Goal: Information Seeking & Learning: Learn about a topic

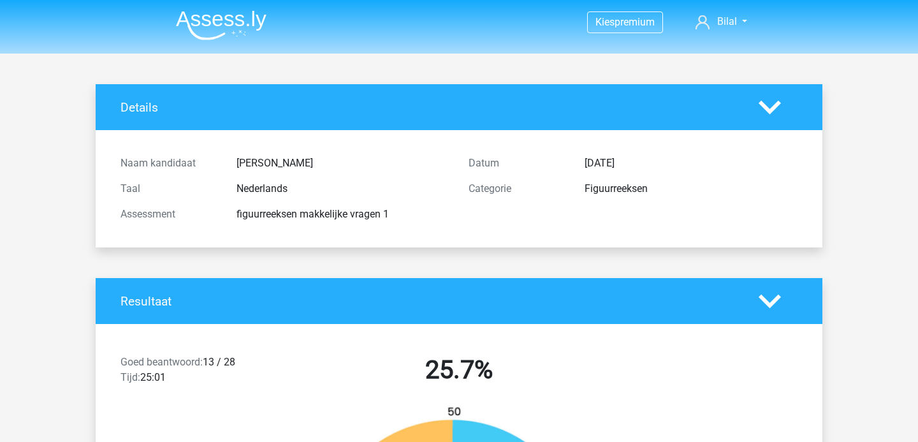
click at [208, 23] on img at bounding box center [221, 25] width 90 height 30
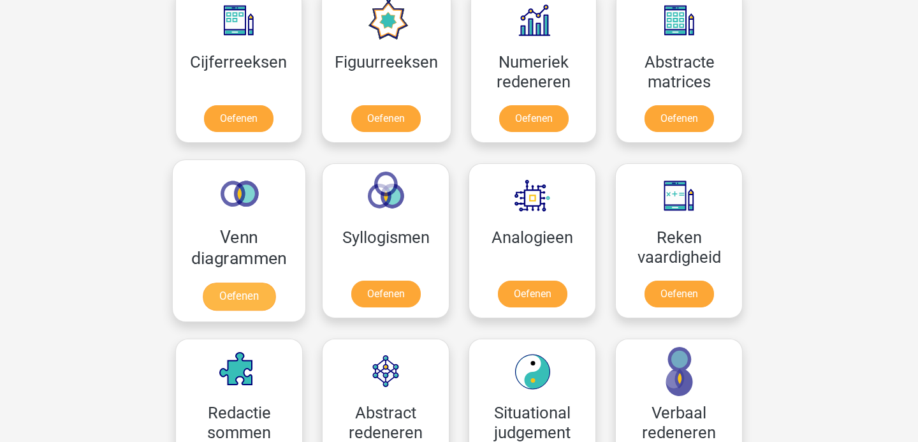
scroll to position [618, 0]
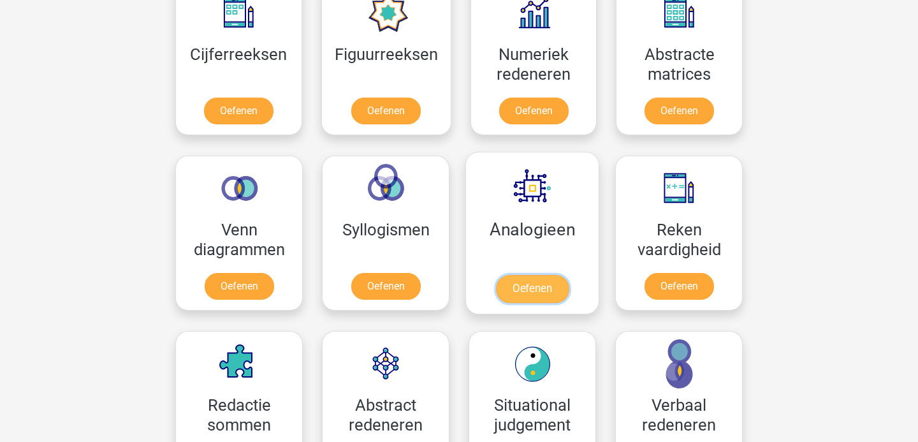
click at [540, 275] on link "Oefenen" at bounding box center [532, 289] width 73 height 28
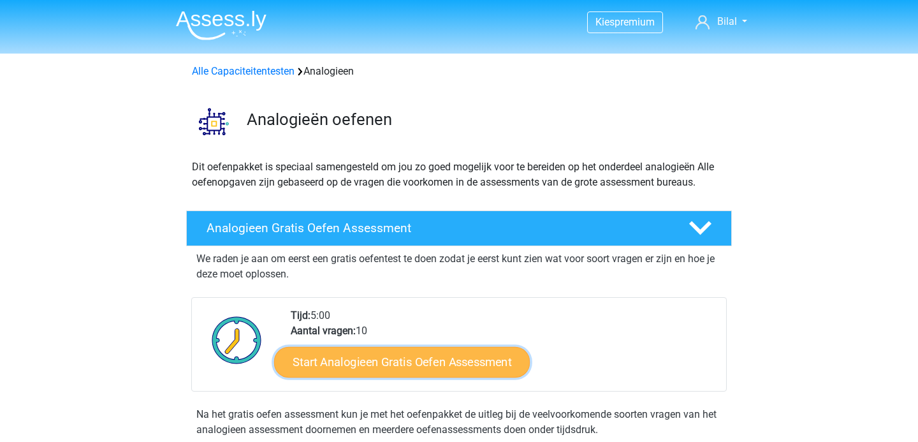
click at [409, 372] on link "Start Analogieen Gratis Oefen Assessment" at bounding box center [402, 361] width 256 height 31
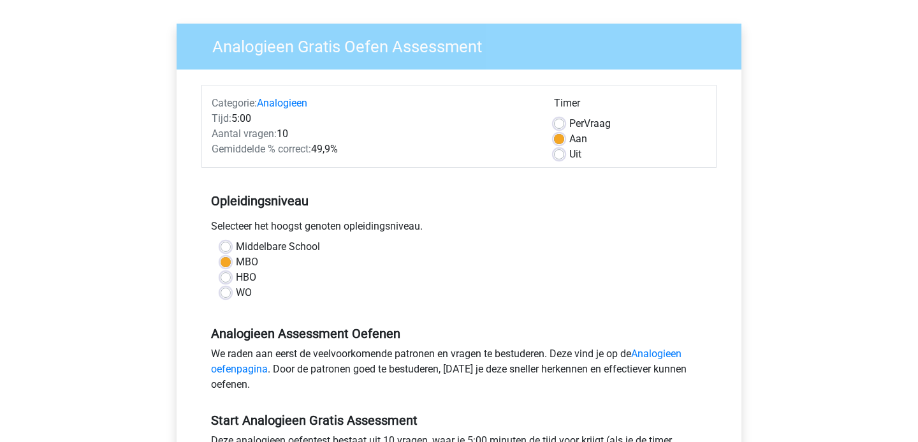
scroll to position [315, 0]
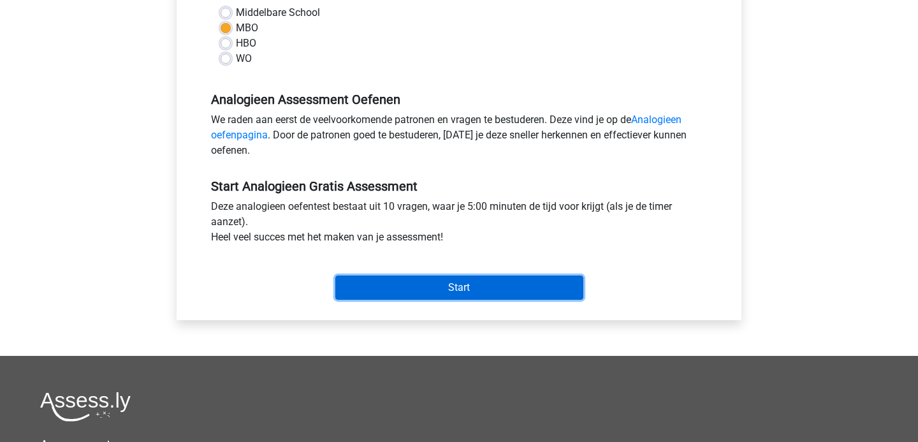
click at [376, 296] on input "Start" at bounding box center [459, 287] width 248 height 24
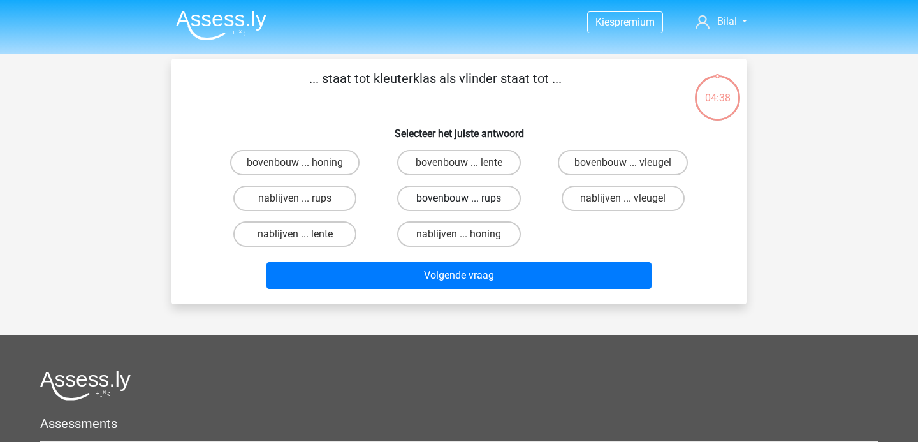
click at [488, 200] on label "bovenbouw ... rups" at bounding box center [458, 197] width 123 height 25
click at [467, 200] on input "bovenbouw ... rups" at bounding box center [463, 202] width 8 height 8
radio input "true"
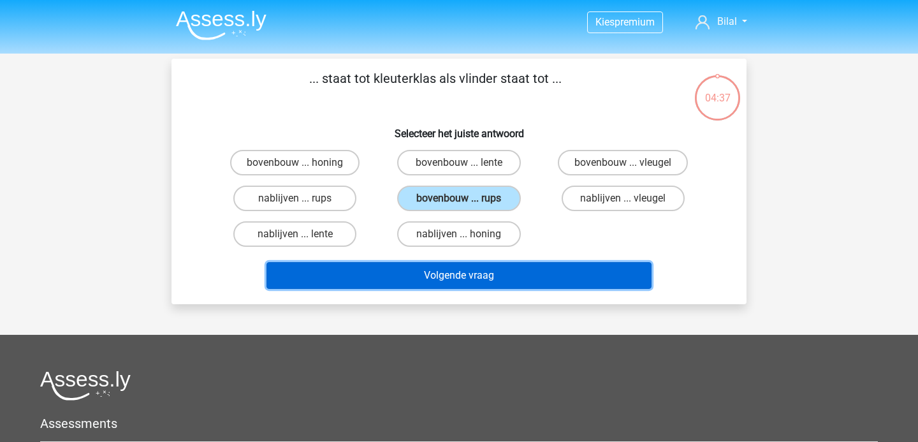
click at [458, 271] on button "Volgende vraag" at bounding box center [459, 275] width 386 height 27
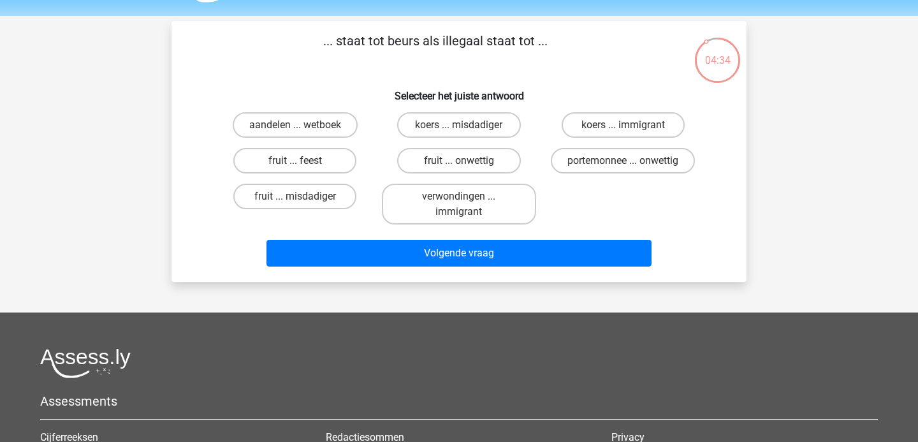
scroll to position [33, 0]
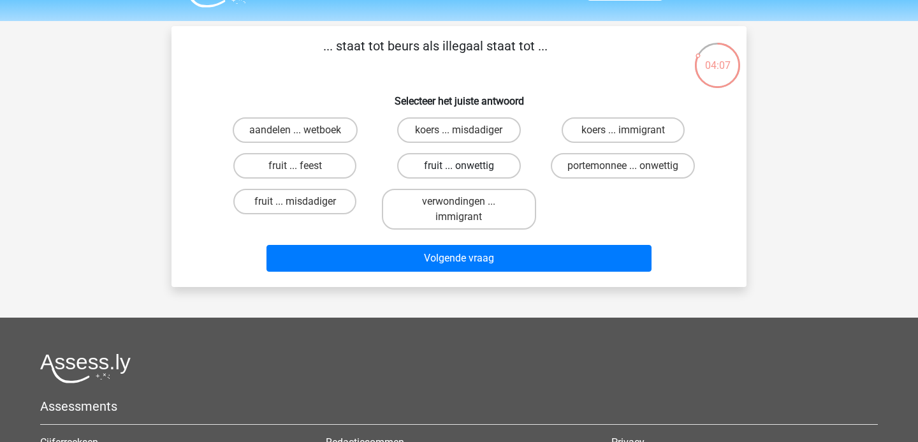
click at [466, 163] on label "fruit ... onwettig" at bounding box center [458, 165] width 123 height 25
click at [466, 166] on input "fruit ... onwettig" at bounding box center [463, 170] width 8 height 8
radio input "true"
click at [319, 205] on label "fruit ... misdadiger" at bounding box center [294, 201] width 123 height 25
click at [303, 205] on input "fruit ... misdadiger" at bounding box center [299, 205] width 8 height 8
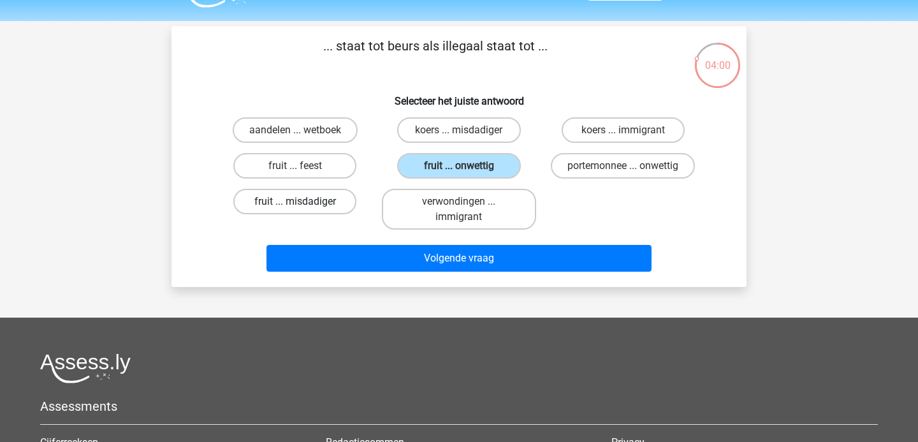
radio input "true"
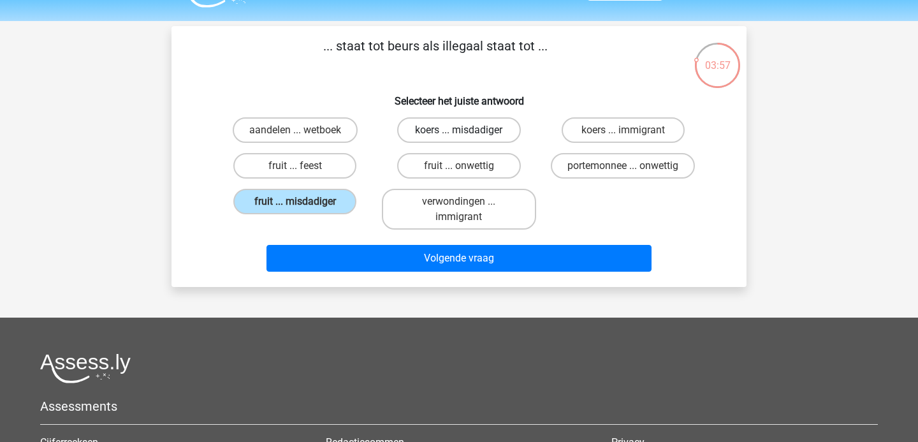
click at [482, 127] on label "koers ... misdadiger" at bounding box center [458, 129] width 123 height 25
click at [467, 130] on input "koers ... misdadiger" at bounding box center [463, 134] width 8 height 8
radio input "true"
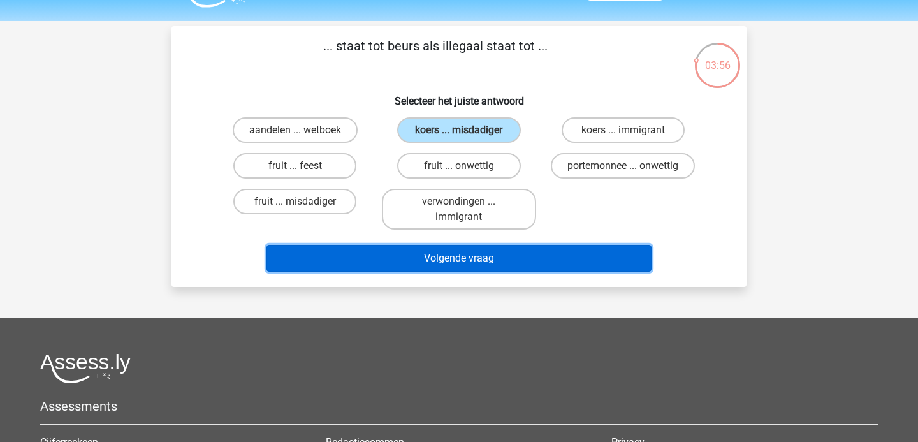
click at [495, 251] on button "Volgende vraag" at bounding box center [459, 258] width 386 height 27
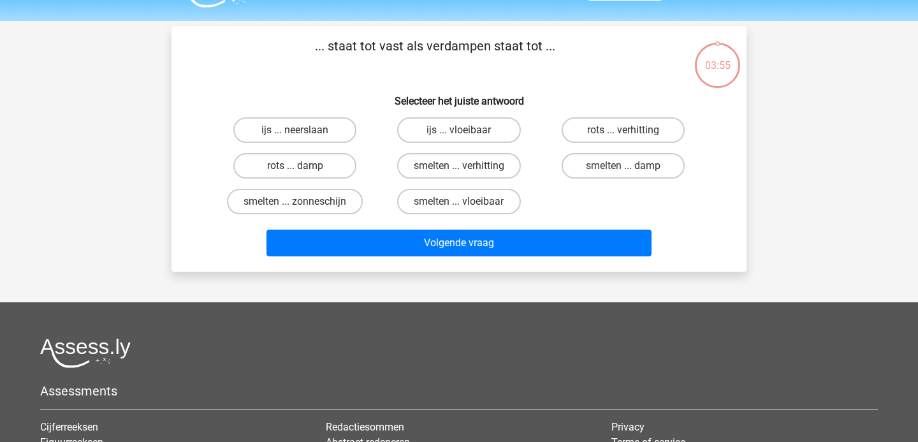
scroll to position [59, 0]
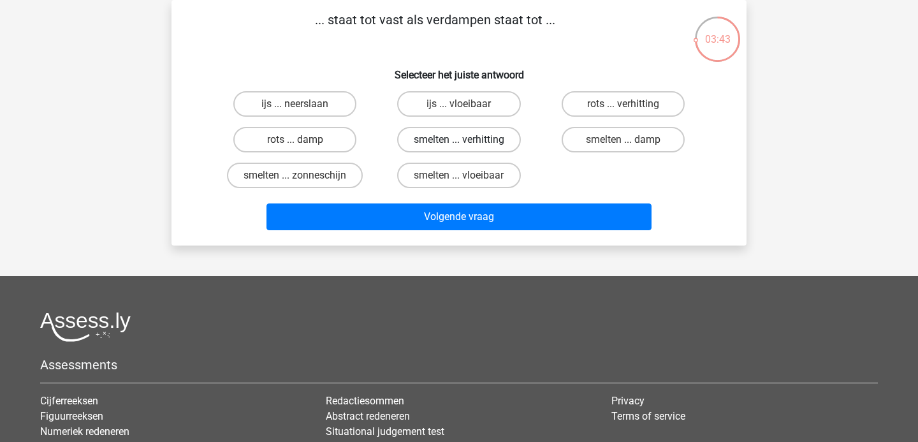
click at [484, 146] on label "smelten ... verhitting" at bounding box center [459, 139] width 124 height 25
click at [467, 146] on input "smelten ... verhitting" at bounding box center [463, 144] width 8 height 8
radio input "true"
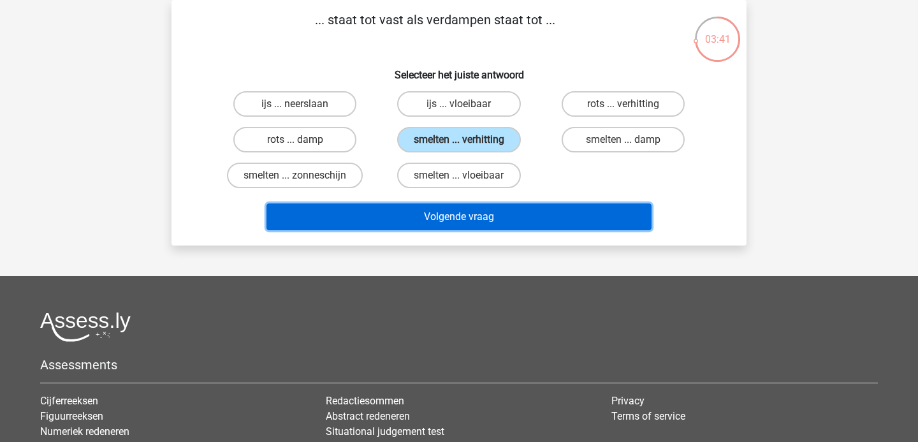
click at [466, 219] on button "Volgende vraag" at bounding box center [459, 216] width 386 height 27
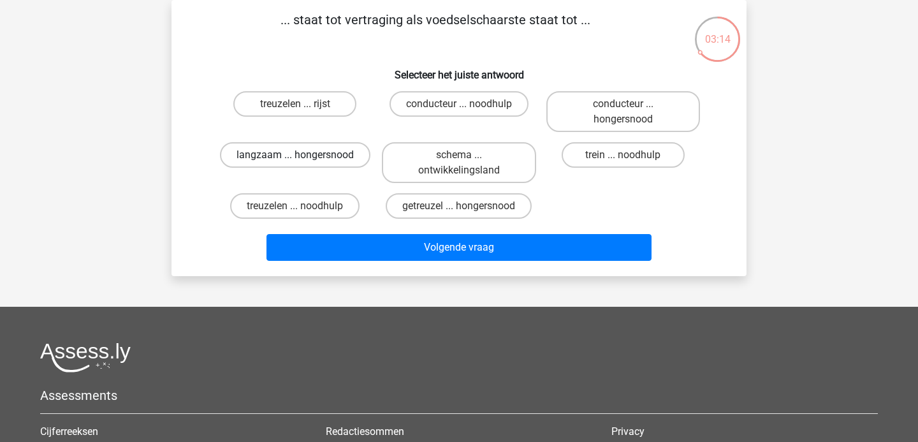
click at [332, 160] on label "langzaam ... hongersnood" at bounding box center [295, 154] width 150 height 25
click at [303, 160] on input "langzaam ... hongersnood" at bounding box center [299, 159] width 8 height 8
radio input "true"
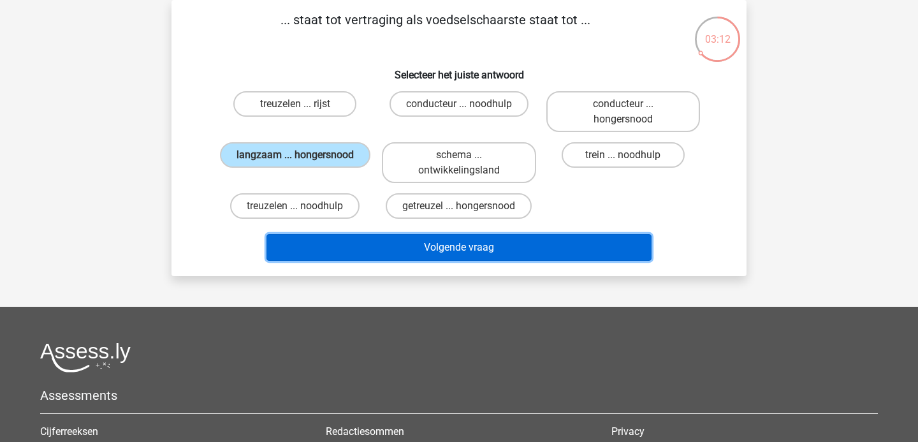
click at [463, 251] on button "Volgende vraag" at bounding box center [459, 247] width 386 height 27
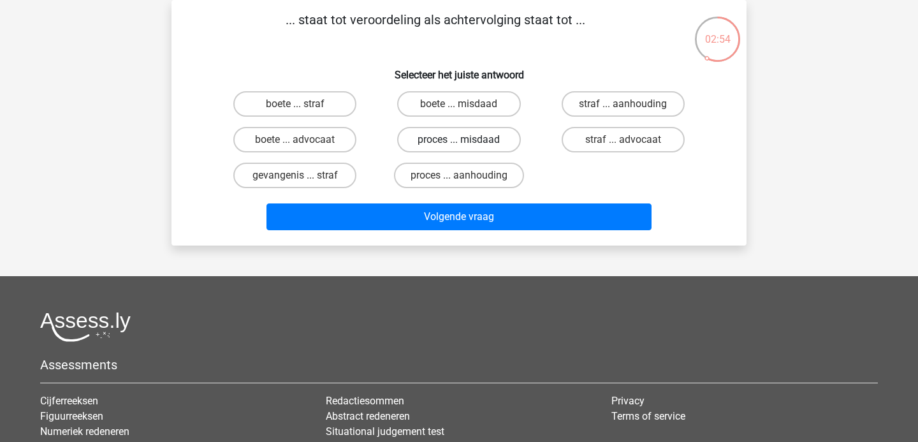
click at [456, 135] on label "proces ... misdaad" at bounding box center [458, 139] width 123 height 25
click at [459, 140] on input "proces ... misdaad" at bounding box center [463, 144] width 8 height 8
radio input "true"
click at [497, 232] on div "Volgende vraag" at bounding box center [459, 219] width 492 height 32
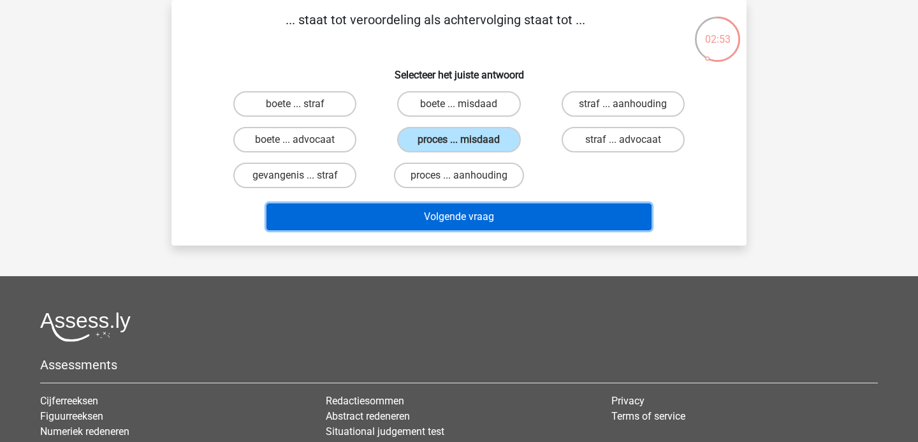
click at [482, 224] on button "Volgende vraag" at bounding box center [459, 216] width 386 height 27
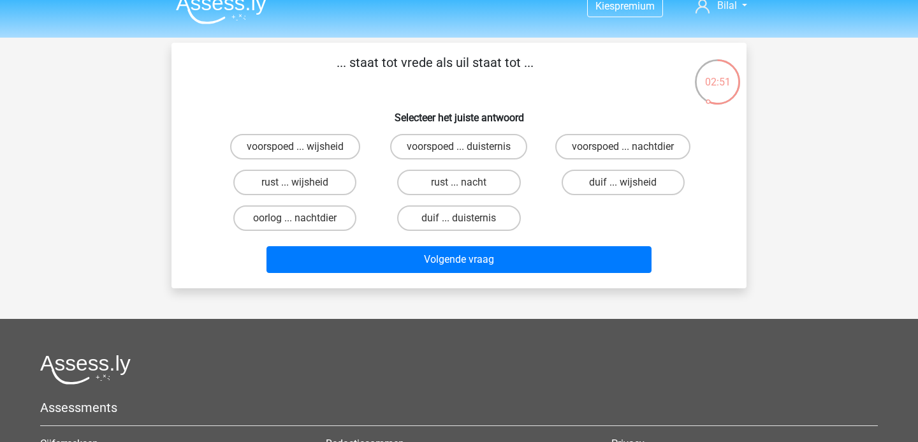
scroll to position [0, 0]
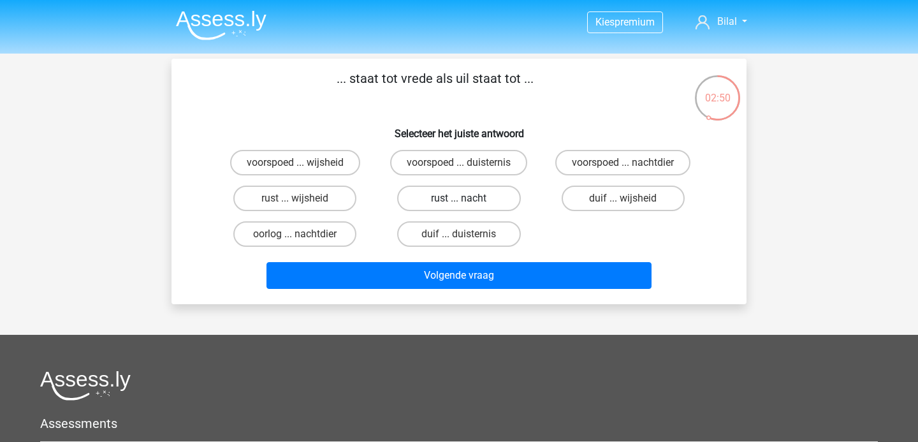
click at [456, 198] on label "rust ... nacht" at bounding box center [458, 197] width 123 height 25
click at [459, 198] on input "rust ... nacht" at bounding box center [463, 202] width 8 height 8
radio input "true"
click at [310, 201] on label "rust ... wijsheid" at bounding box center [294, 197] width 123 height 25
click at [303, 201] on input "rust ... wijsheid" at bounding box center [299, 202] width 8 height 8
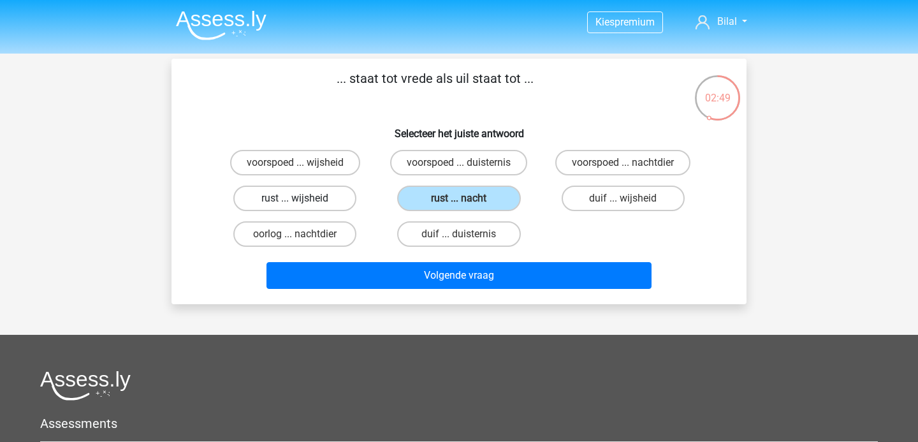
radio input "true"
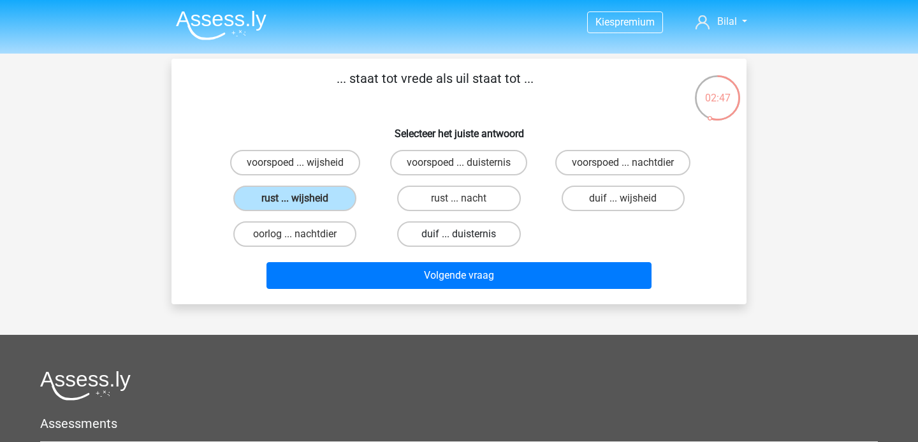
click at [463, 232] on label "duif ... duisternis" at bounding box center [458, 233] width 123 height 25
click at [463, 234] on input "duif ... duisternis" at bounding box center [463, 238] width 8 height 8
radio input "true"
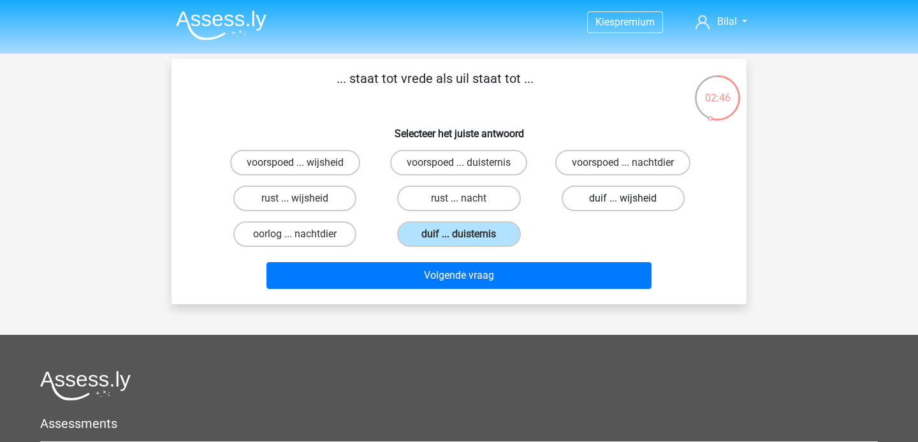
click at [603, 196] on label "duif ... wijsheid" at bounding box center [622, 197] width 123 height 25
click at [623, 198] on input "duif ... wijsheid" at bounding box center [627, 202] width 8 height 8
radio input "true"
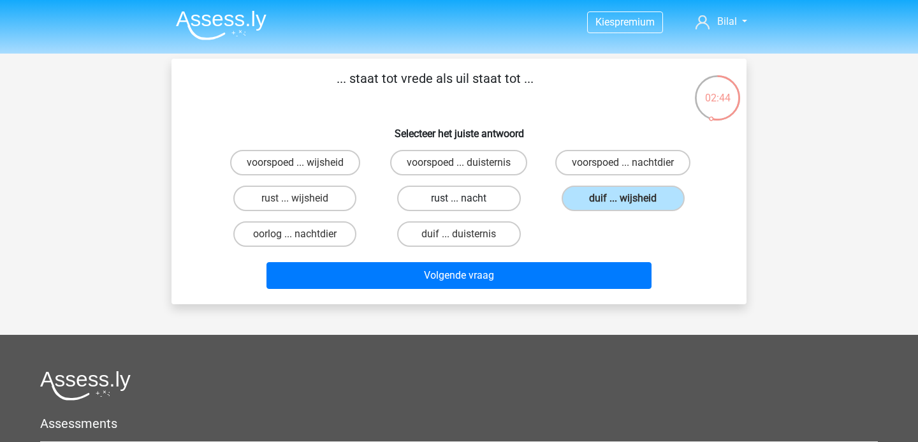
click at [457, 185] on label "rust ... nacht" at bounding box center [458, 197] width 123 height 25
click at [459, 198] on input "rust ... nacht" at bounding box center [463, 202] width 8 height 8
radio input "true"
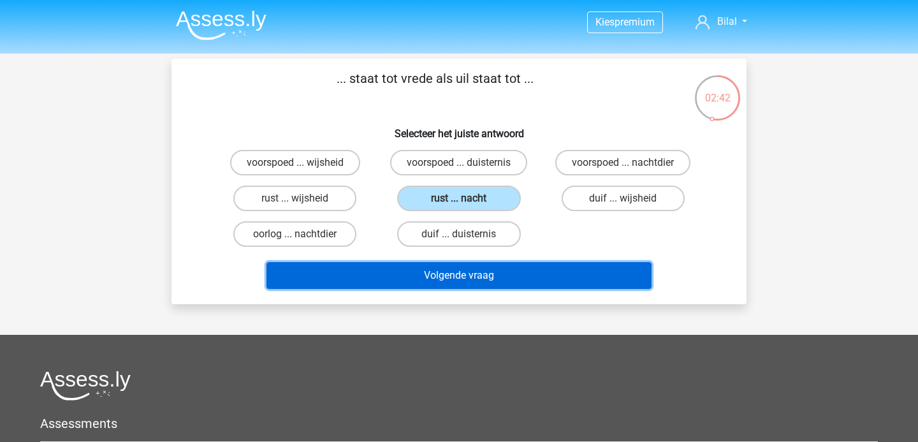
click at [458, 272] on button "Volgende vraag" at bounding box center [459, 275] width 386 height 27
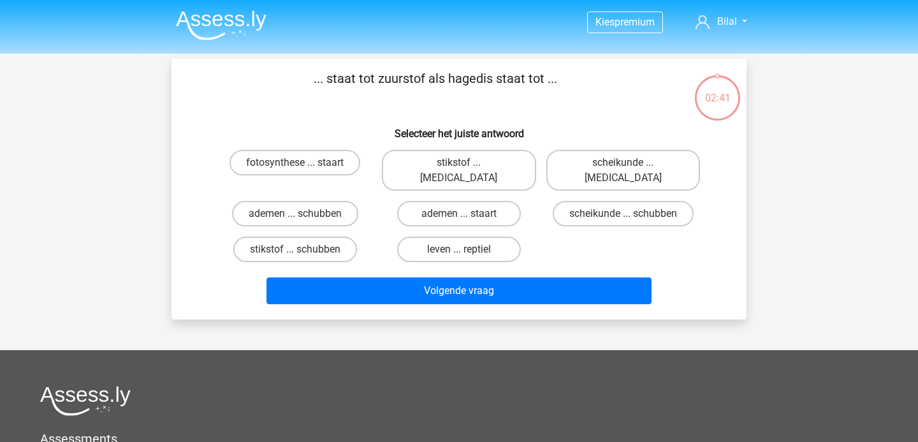
scroll to position [59, 0]
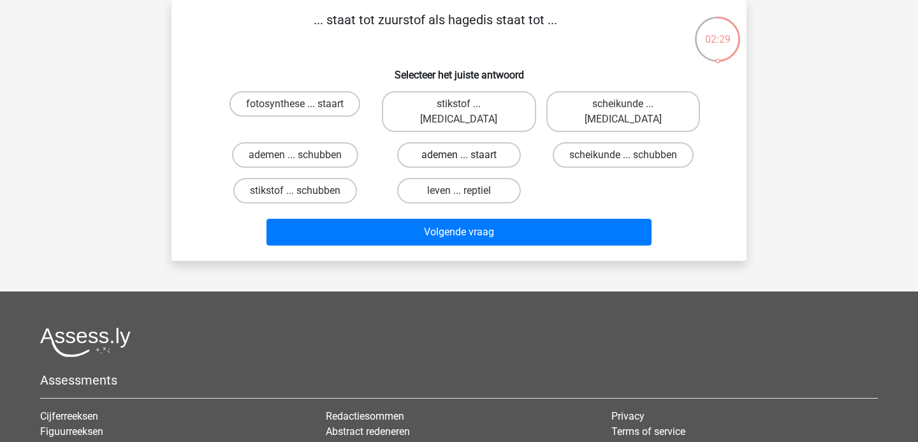
click at [441, 142] on label "ademen ... staart" at bounding box center [458, 154] width 123 height 25
click at [459, 155] on input "ademen ... staart" at bounding box center [463, 159] width 8 height 8
radio input "true"
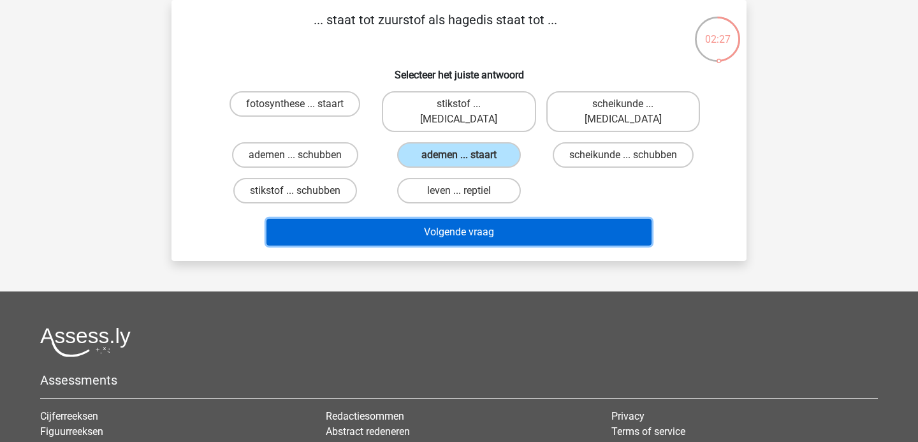
click at [470, 219] on button "Volgende vraag" at bounding box center [459, 232] width 386 height 27
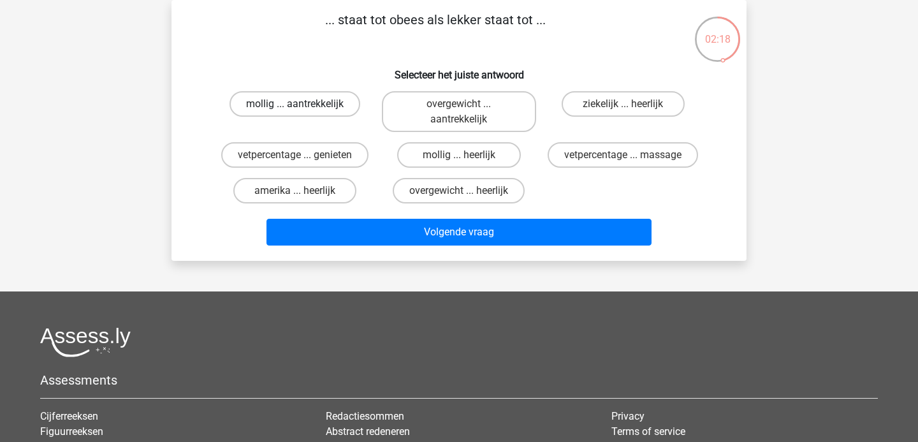
click at [315, 110] on label "mollig ... aantrekkelijk" at bounding box center [294, 103] width 131 height 25
click at [303, 110] on input "mollig ... aantrekkelijk" at bounding box center [299, 108] width 8 height 8
radio input "true"
click at [464, 117] on label "overgewicht ... aantrekkelijk" at bounding box center [459, 111] width 154 height 41
click at [464, 112] on input "overgewicht ... aantrekkelijk" at bounding box center [463, 108] width 8 height 8
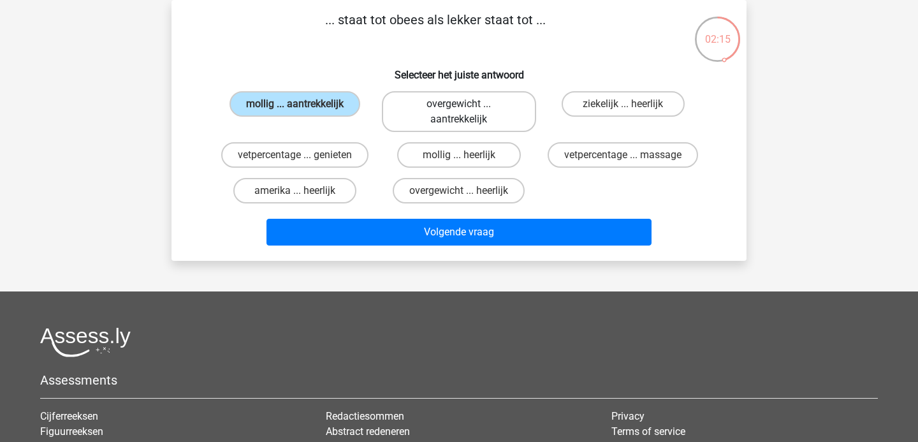
radio input "true"
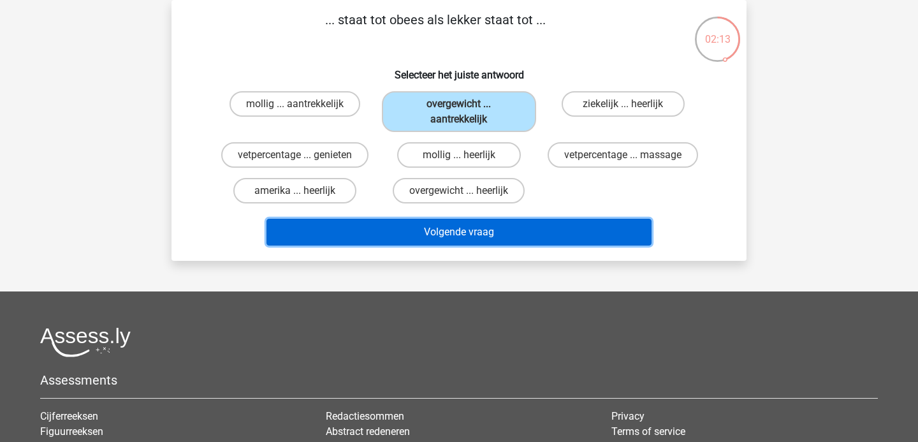
click at [470, 233] on button "Volgende vraag" at bounding box center [459, 232] width 386 height 27
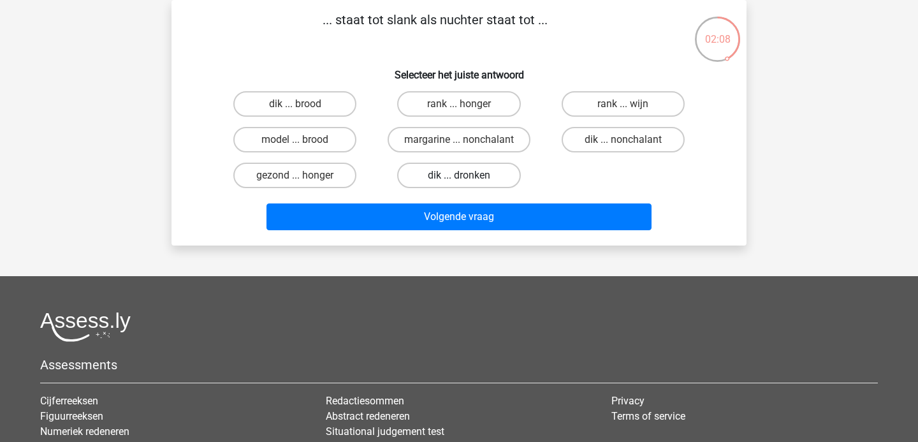
click at [462, 172] on label "dik ... dronken" at bounding box center [458, 175] width 123 height 25
click at [462, 175] on input "dik ... dronken" at bounding box center [463, 179] width 8 height 8
radio input "true"
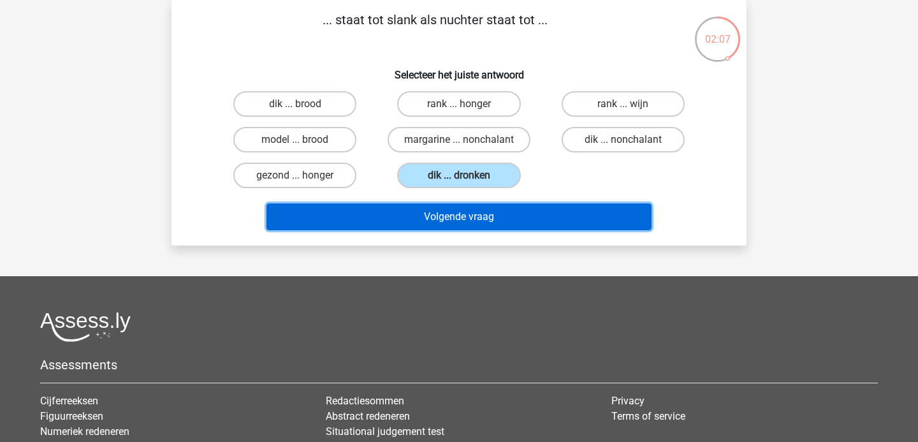
click at [472, 219] on button "Volgende vraag" at bounding box center [459, 216] width 386 height 27
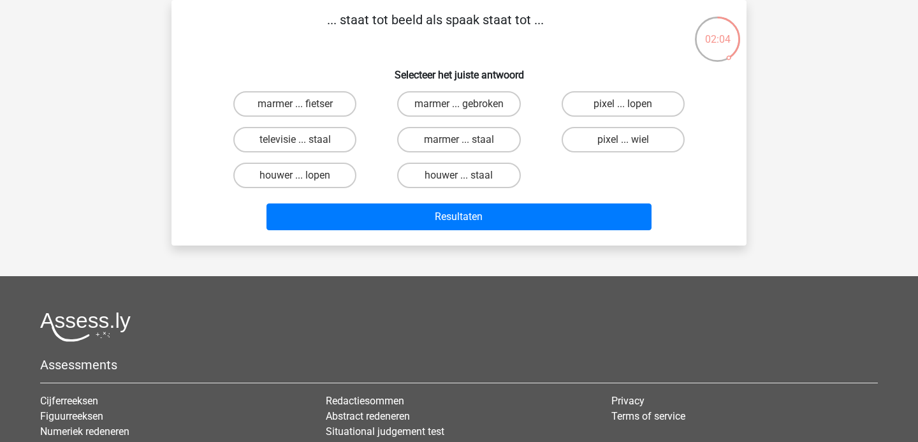
drag, startPoint x: 343, startPoint y: 17, endPoint x: 533, endPoint y: 27, distance: 190.2
click at [530, 27] on p "... staat tot beeld als spaak staat tot ..." at bounding box center [435, 29] width 486 height 38
click at [533, 27] on p "... staat tot beeld als spaak staat tot ..." at bounding box center [435, 29] width 486 height 38
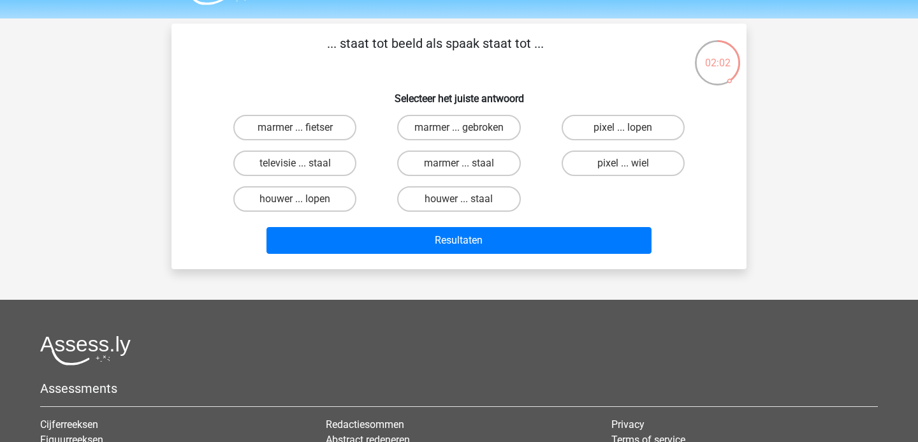
scroll to position [36, 0]
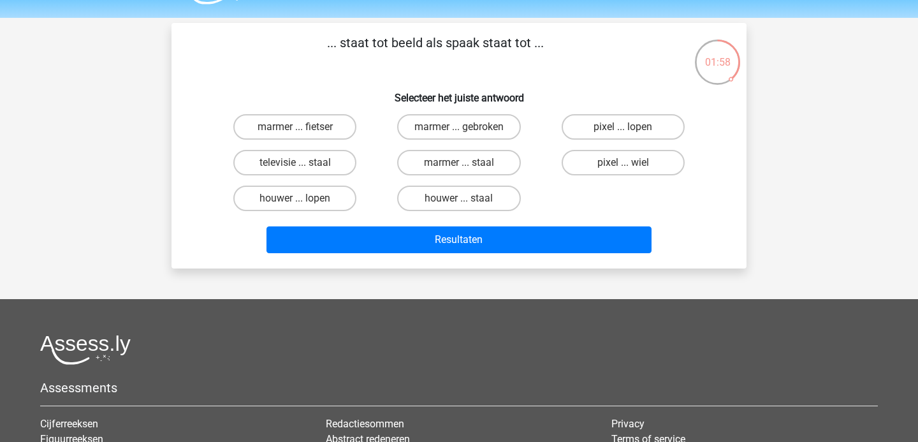
click at [464, 171] on input "marmer ... staal" at bounding box center [463, 167] width 8 height 8
radio input "true"
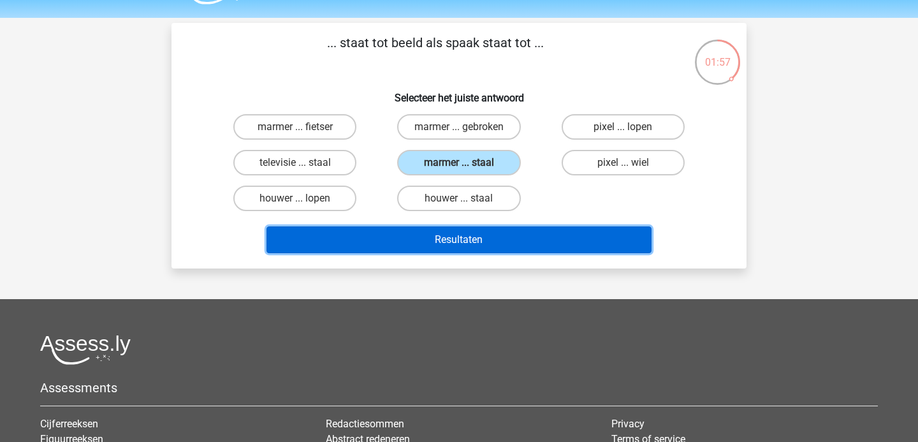
click at [457, 235] on button "Resultaten" at bounding box center [459, 239] width 386 height 27
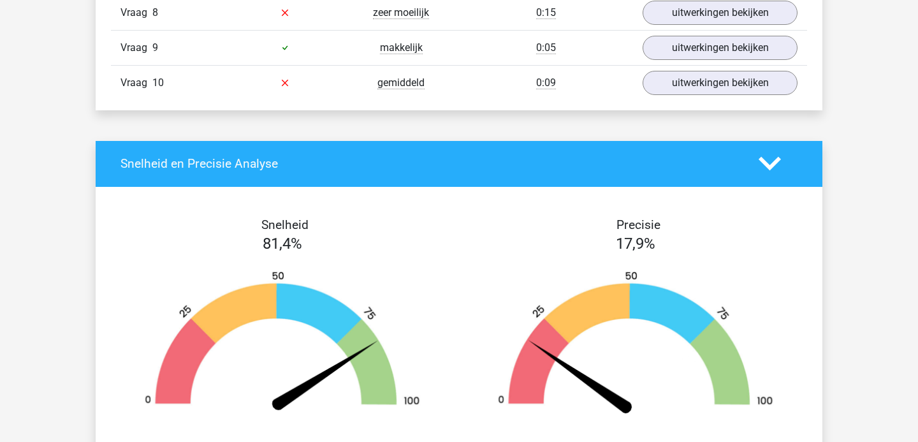
scroll to position [1060, 0]
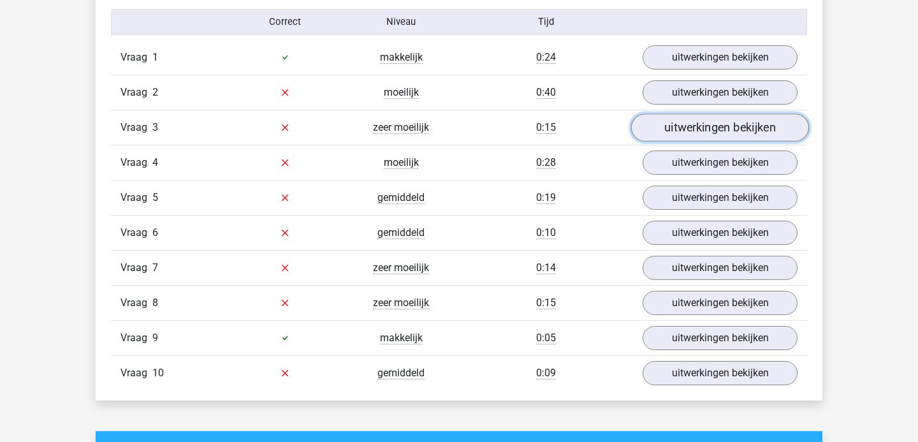
click at [685, 129] on link "uitwerkingen bekijken" at bounding box center [720, 127] width 178 height 28
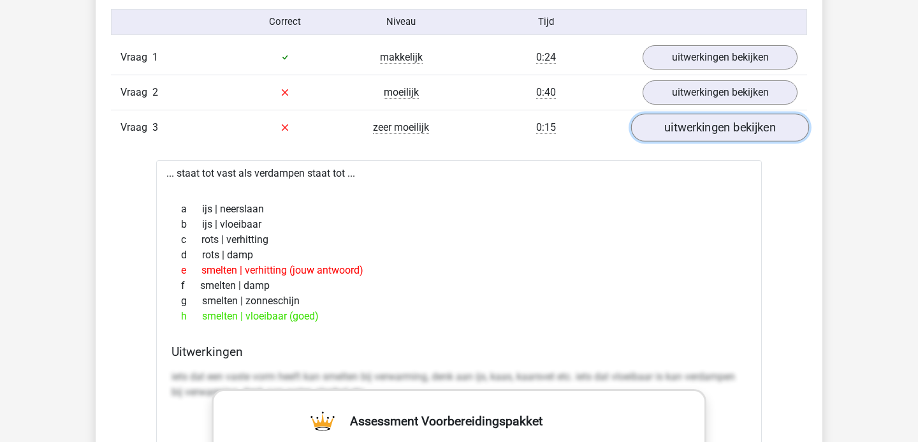
click at [675, 131] on link "uitwerkingen bekijken" at bounding box center [720, 127] width 178 height 28
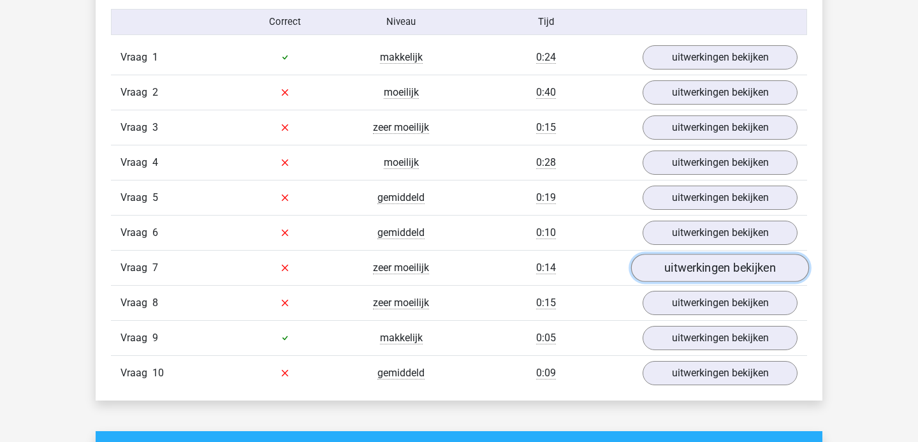
click at [674, 268] on link "uitwerkingen bekijken" at bounding box center [720, 268] width 178 height 28
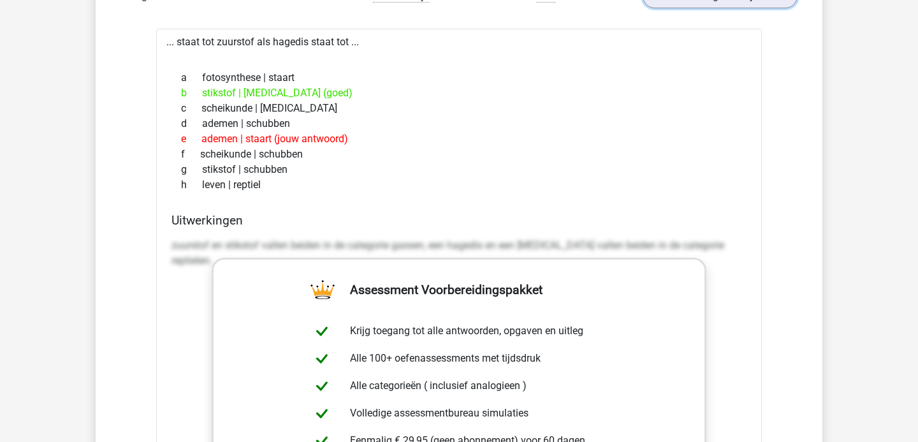
scroll to position [1407, 0]
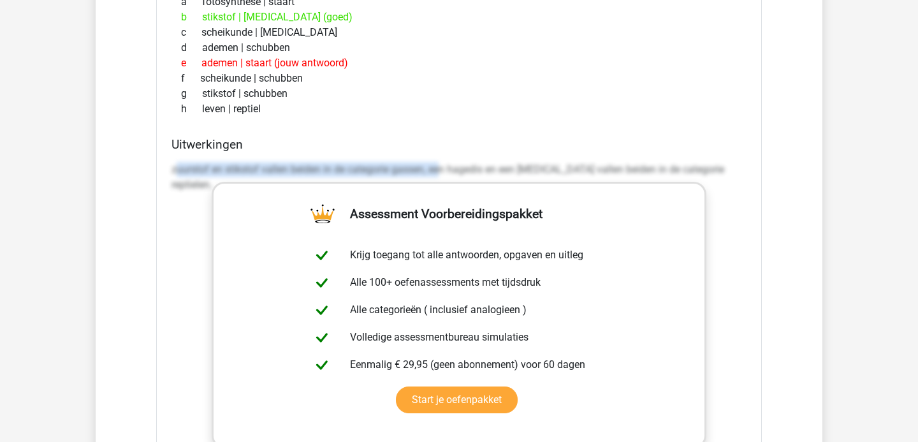
drag, startPoint x: 175, startPoint y: 169, endPoint x: 489, endPoint y: 173, distance: 314.2
click at [475, 170] on p "zuurstof en stikstof vallen beiden in de categorie gassen, een hagedis en een k…" at bounding box center [458, 177] width 575 height 31
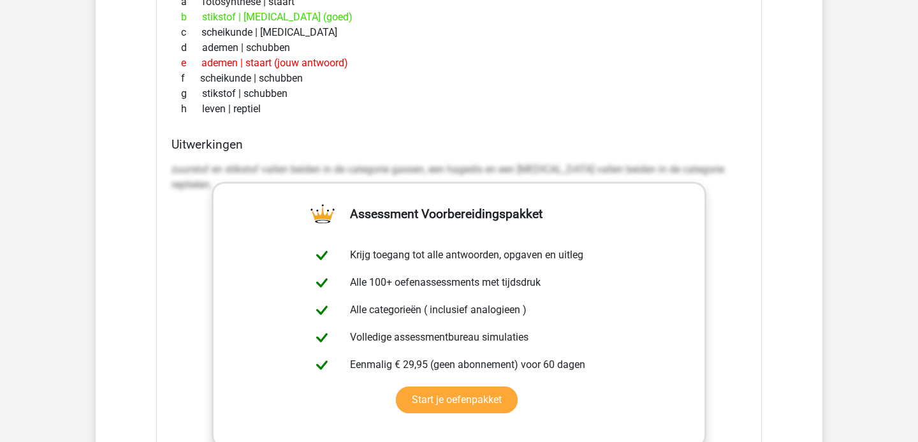
click at [486, 173] on p "zuurstof en stikstof vallen beiden in de categorie gassen, een hagedis en een k…" at bounding box center [458, 177] width 575 height 31
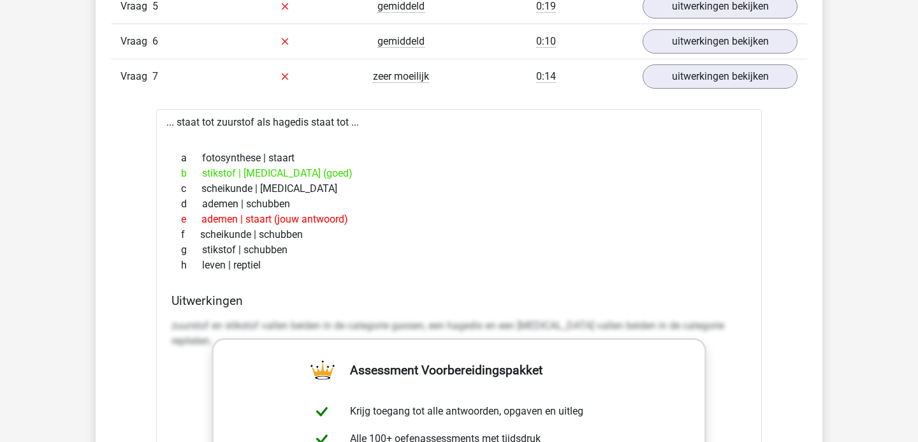
scroll to position [1123, 0]
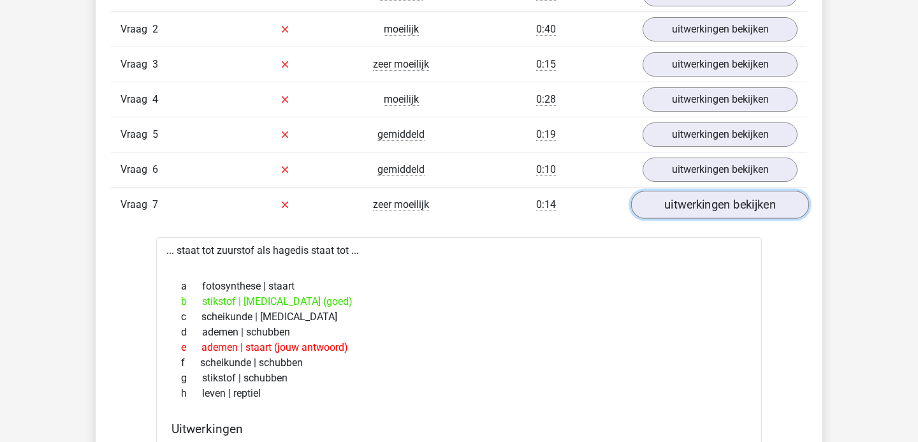
click at [686, 213] on link "uitwerkingen bekijken" at bounding box center [720, 205] width 178 height 28
